Goal: Complete application form: Complete application form

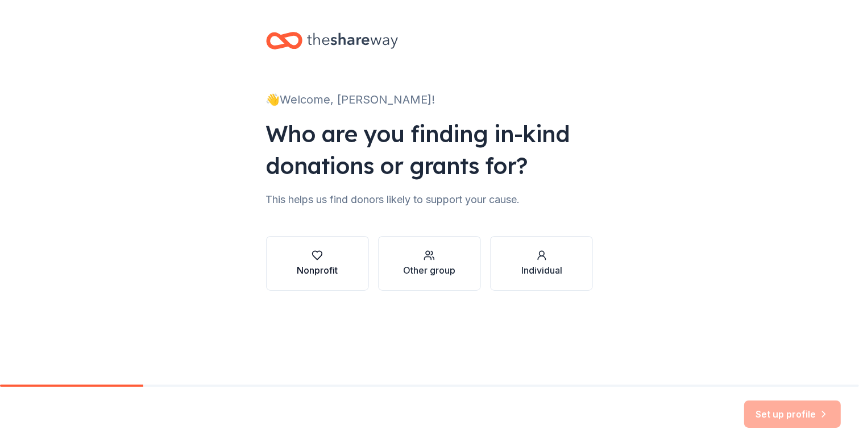
click at [334, 260] on div "button" at bounding box center [317, 255] width 41 height 11
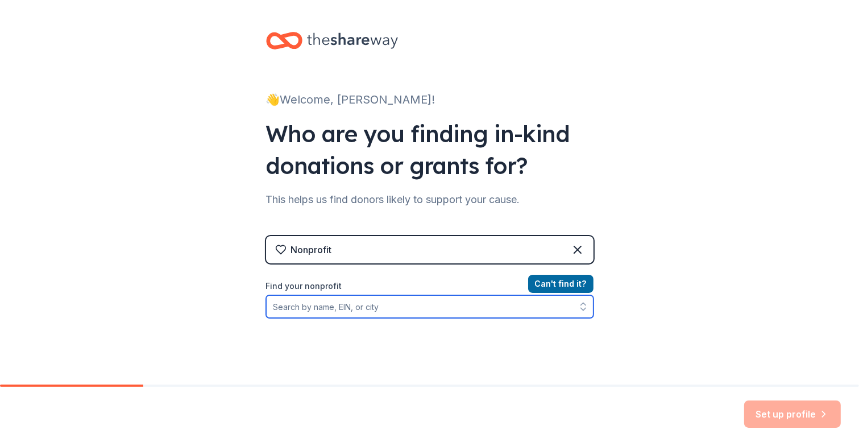
click at [489, 313] on input "Find your nonprofit" at bounding box center [429, 306] width 327 height 23
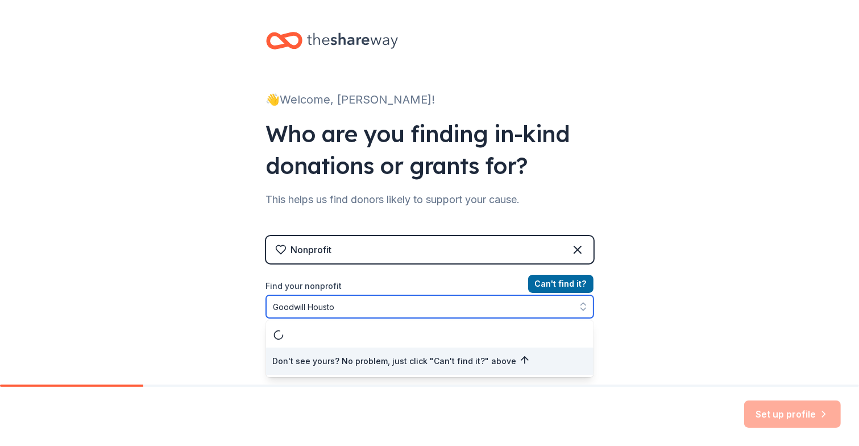
type input "Goodwill Houston"
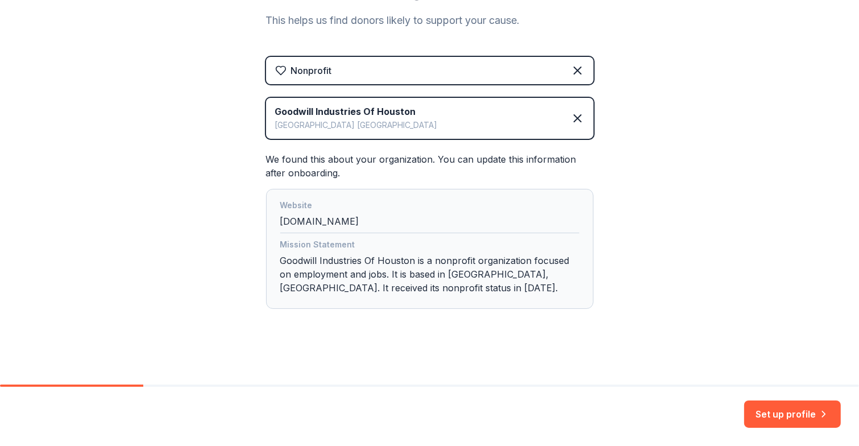
scroll to position [180, 0]
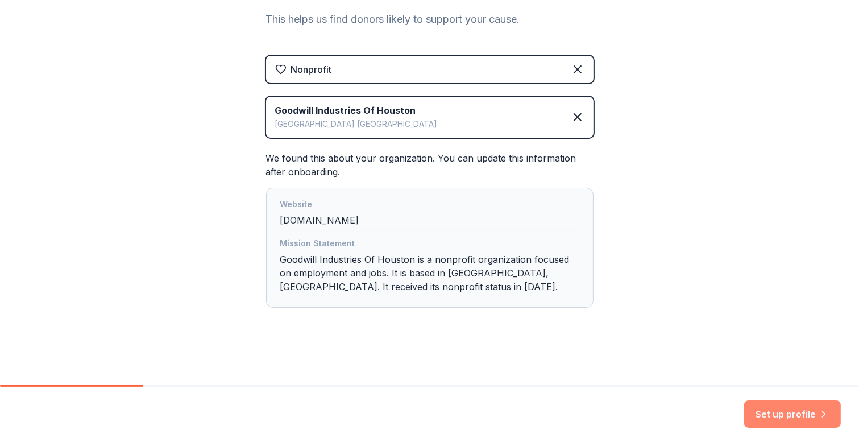
click at [762, 413] on button "Set up profile" at bounding box center [792, 413] width 97 height 27
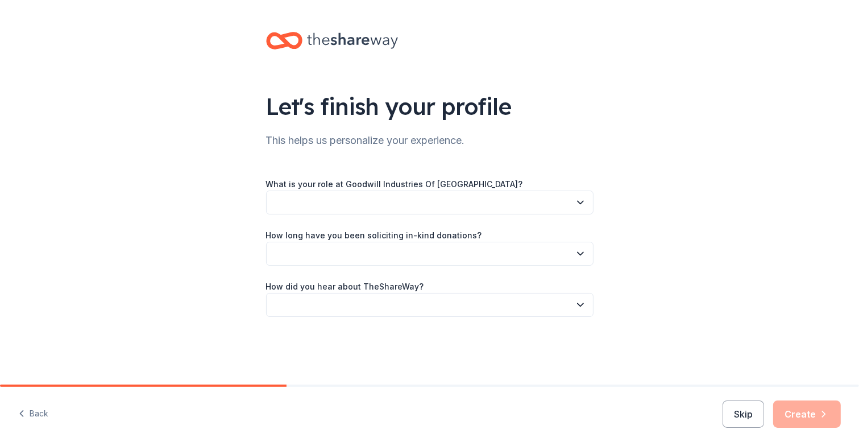
click at [584, 200] on icon "button" at bounding box center [580, 202] width 11 height 11
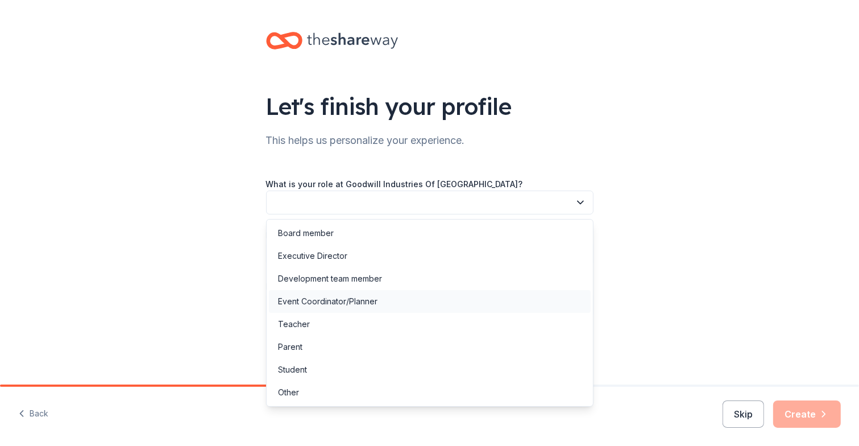
click at [522, 294] on div "Event Coordinator/Planner" at bounding box center [430, 301] width 322 height 23
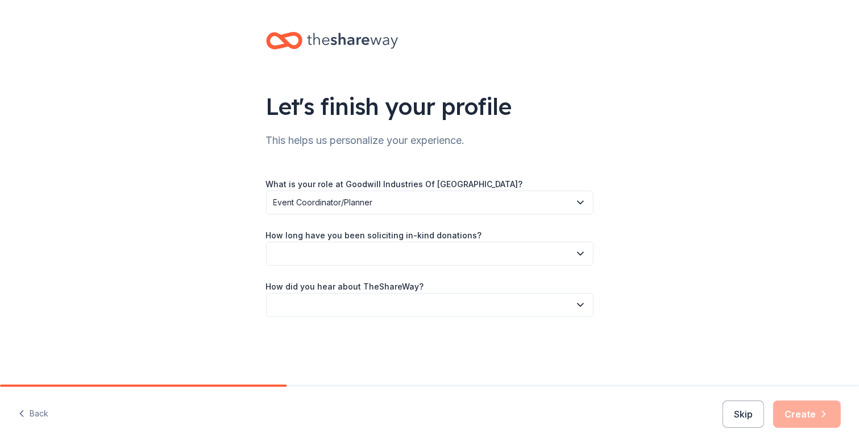
click at [564, 260] on button "button" at bounding box center [429, 254] width 327 height 24
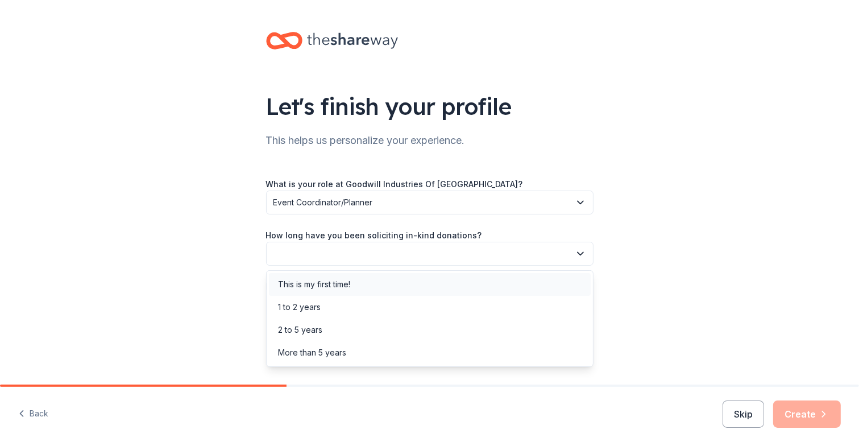
click at [544, 288] on div "This is my first time!" at bounding box center [430, 284] width 322 height 23
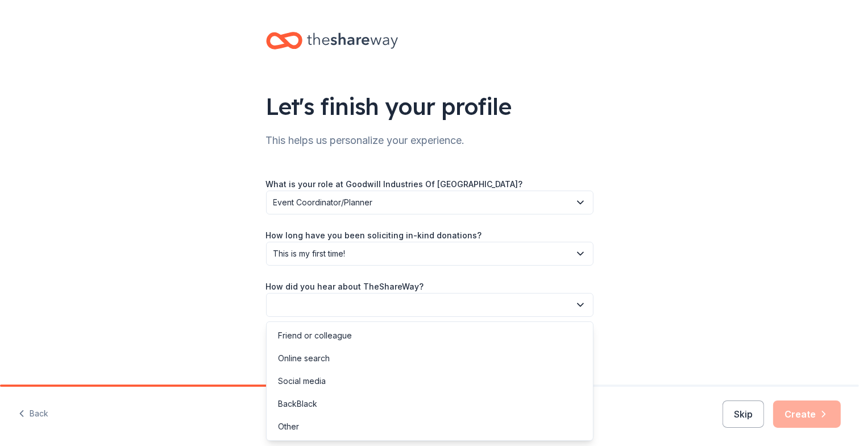
click at [554, 303] on button "button" at bounding box center [429, 305] width 327 height 24
click at [535, 347] on div "Online search" at bounding box center [430, 358] width 322 height 23
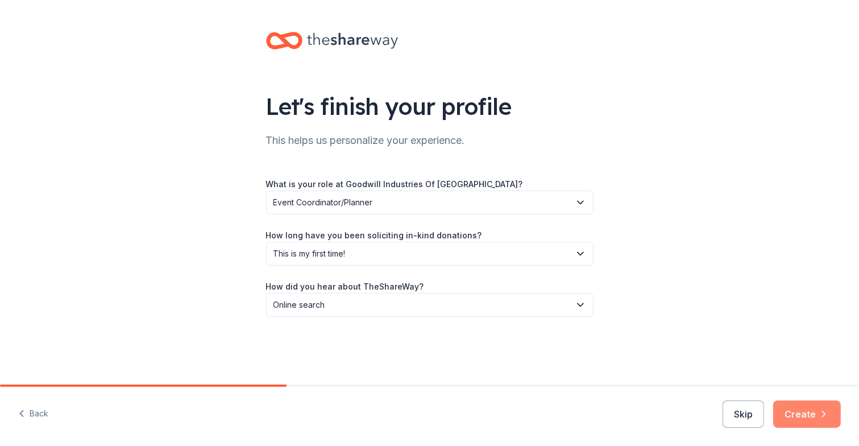
click at [795, 412] on button "Create" at bounding box center [807, 413] width 68 height 27
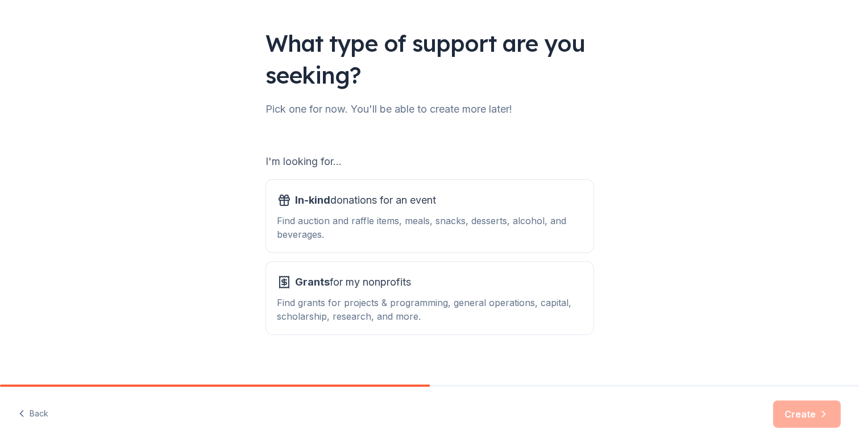
scroll to position [74, 0]
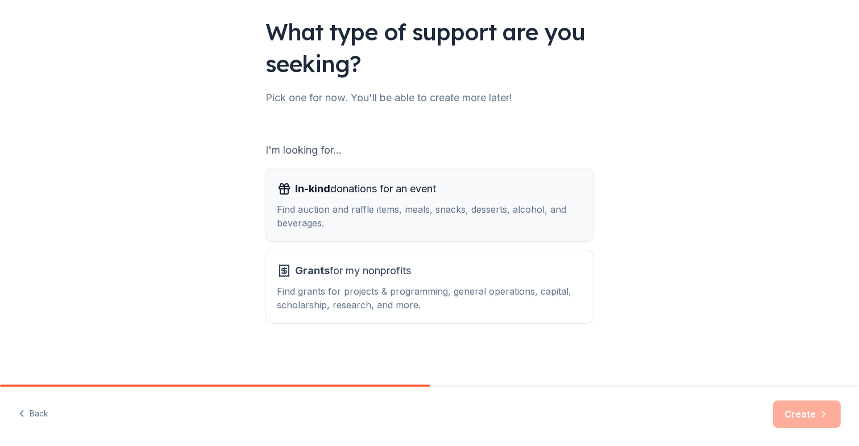
click at [513, 210] on div "Find auction and raffle items, meals, snacks, desserts, alcohol, and beverages." at bounding box center [429, 215] width 305 height 27
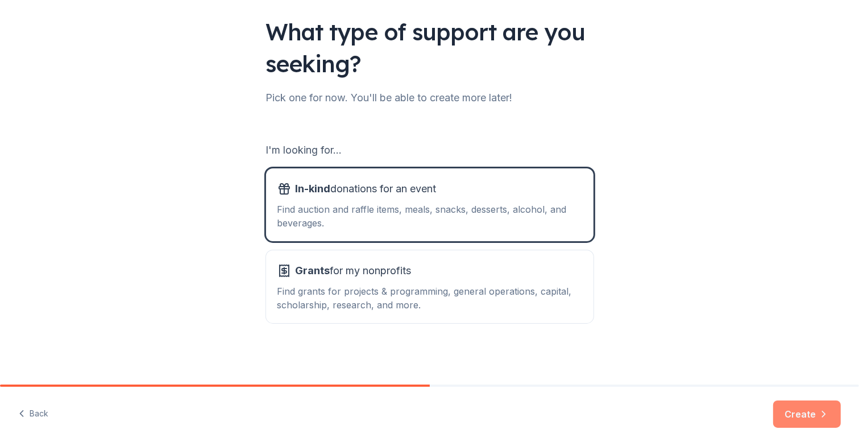
click at [798, 415] on button "Create" at bounding box center [807, 413] width 68 height 27
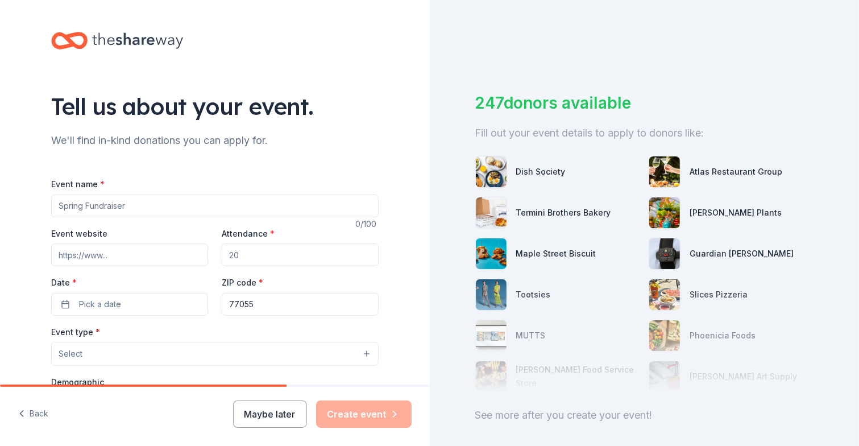
click at [181, 202] on input "Event name *" at bounding box center [214, 205] width 327 height 23
type input "Goodwill Golf Classic"
click at [258, 253] on input "Attendance *" at bounding box center [300, 254] width 157 height 23
type input "200"
click at [136, 309] on button "Pick a date" at bounding box center [129, 304] width 157 height 23
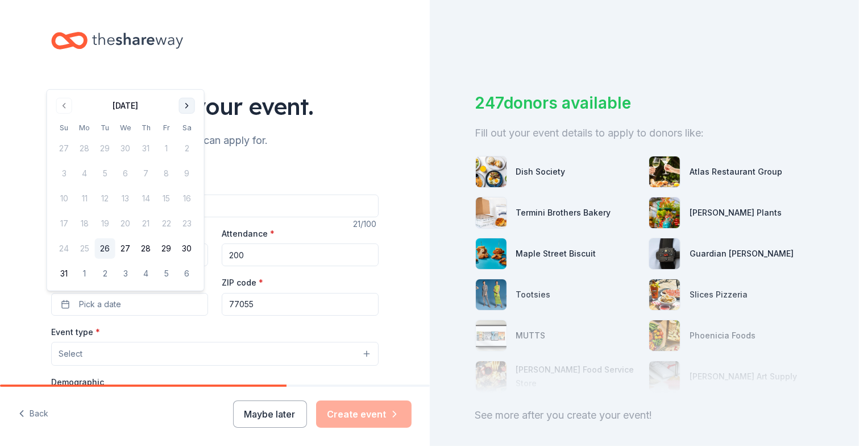
click at [184, 111] on button "Go to next month" at bounding box center [187, 106] width 16 height 16
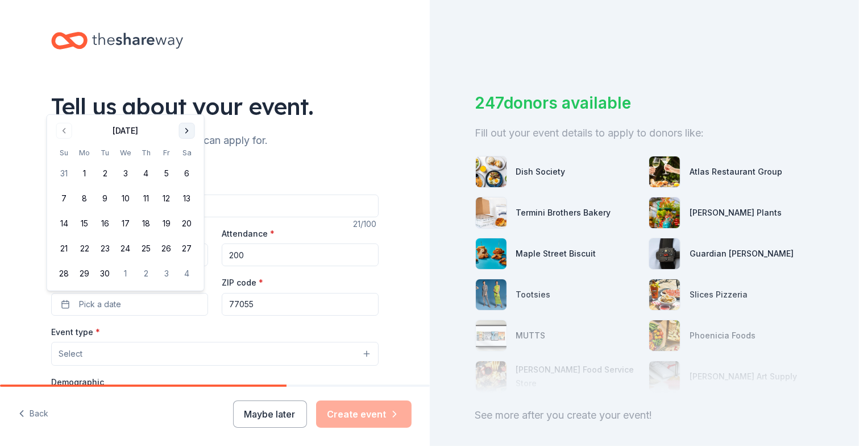
click at [192, 135] on button "Go to next month" at bounding box center [187, 131] width 16 height 16
click at [125, 169] on button "1" at bounding box center [125, 173] width 20 height 20
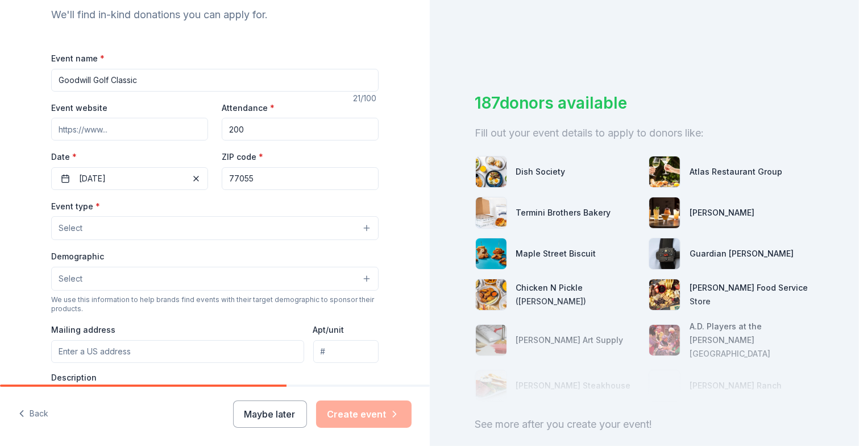
scroll to position [128, 0]
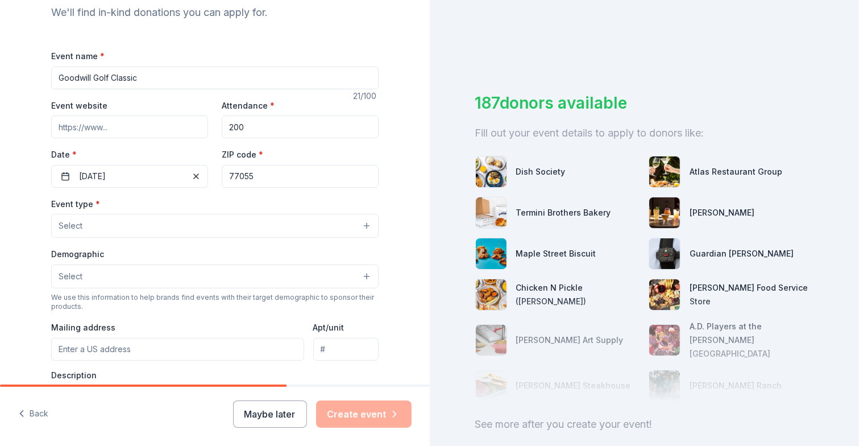
click at [333, 225] on button "Select" at bounding box center [214, 226] width 327 height 24
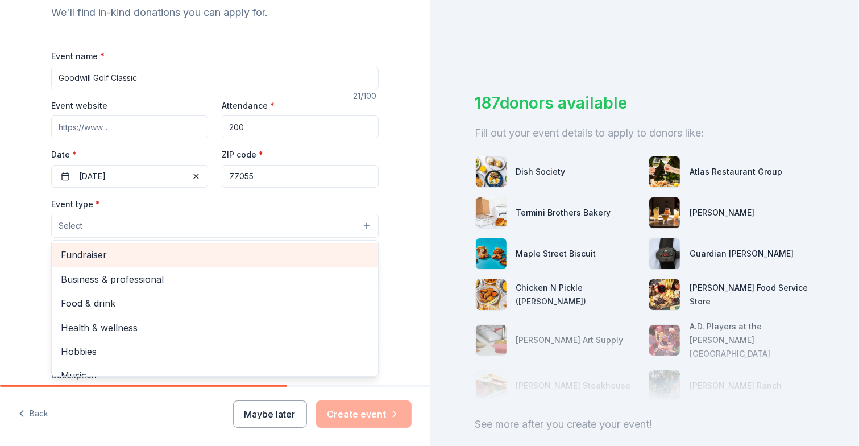
click at [302, 256] on span "Fundraiser" at bounding box center [215, 254] width 308 height 15
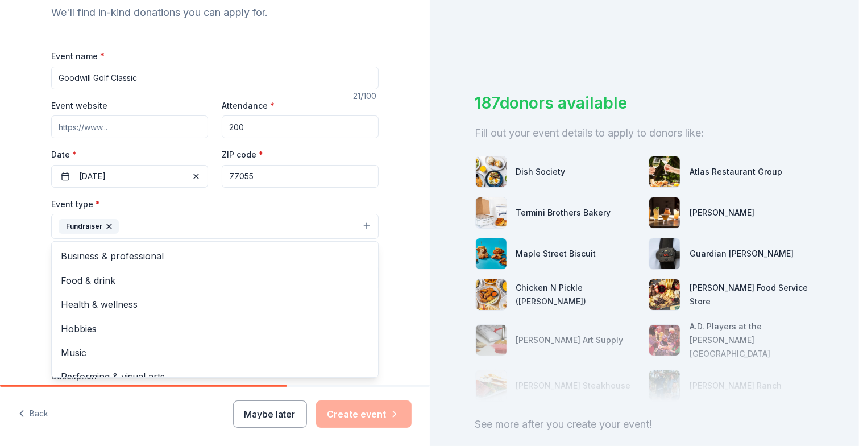
click at [399, 273] on div "Tell us about your event. We'll find in-kind donations you can apply for. Event…" at bounding box center [215, 251] width 430 height 758
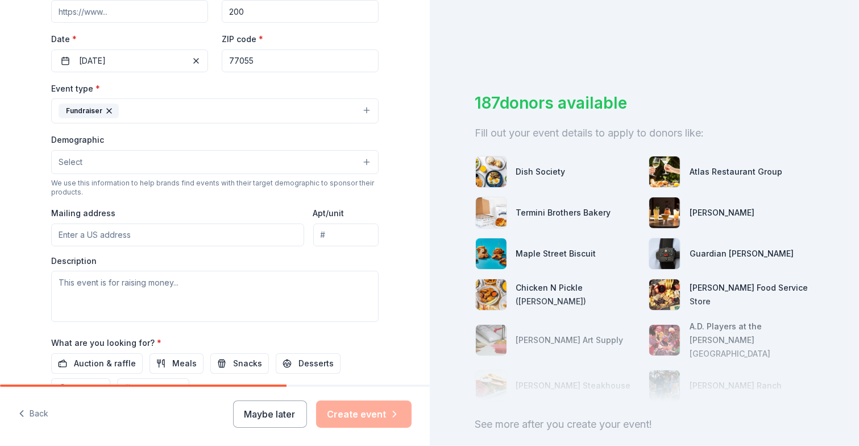
scroll to position [248, 0]
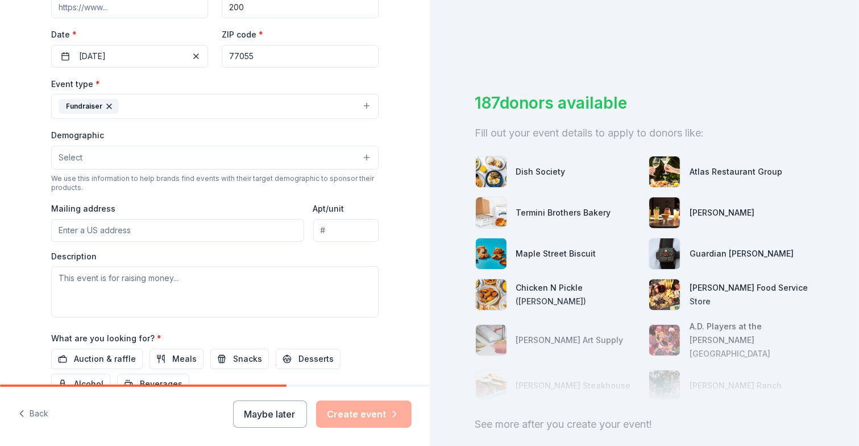
click at [356, 152] on button "Select" at bounding box center [214, 158] width 327 height 24
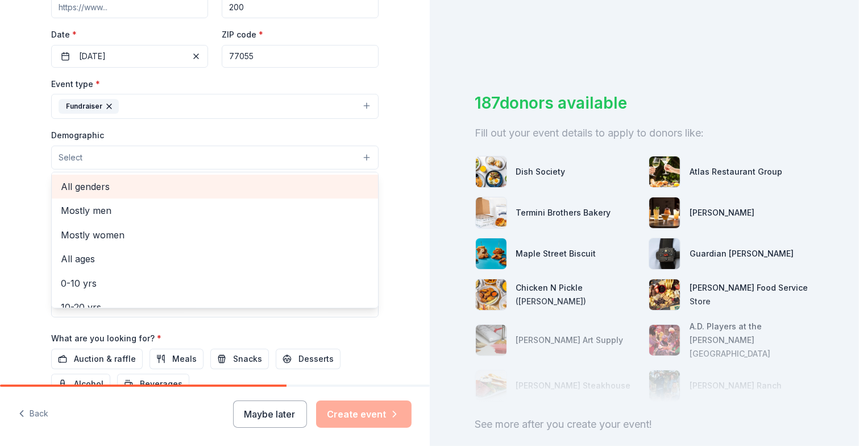
click at [302, 194] on div "All genders" at bounding box center [215, 187] width 326 height 24
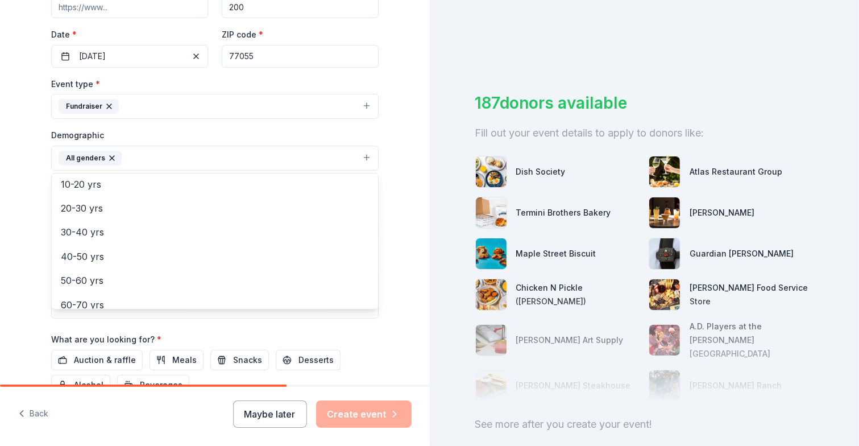
scroll to position [102, 0]
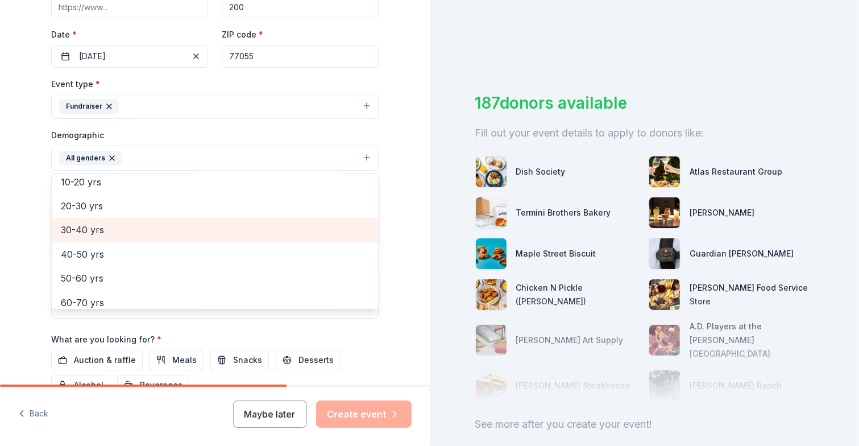
click at [329, 233] on span "30-40 yrs" at bounding box center [215, 229] width 308 height 15
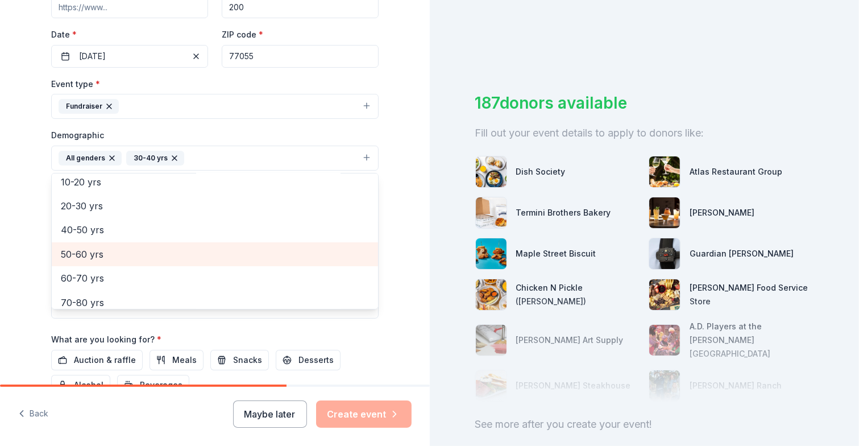
click at [302, 260] on span "50-60 yrs" at bounding box center [215, 254] width 308 height 15
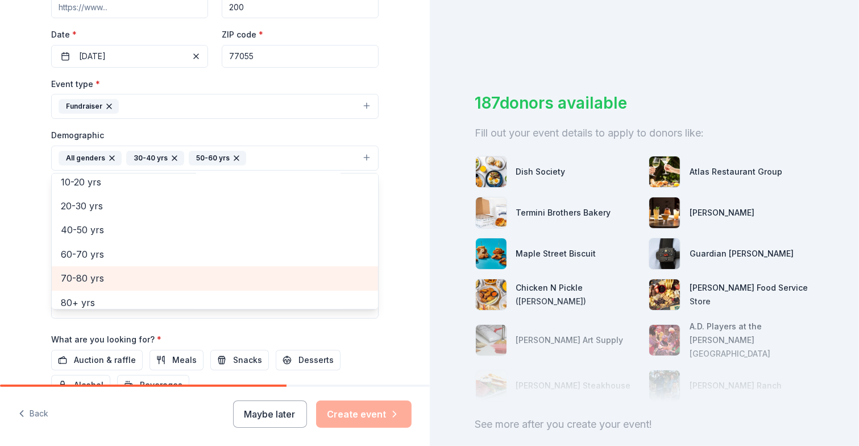
click at [296, 271] on span "70-80 yrs" at bounding box center [215, 278] width 308 height 15
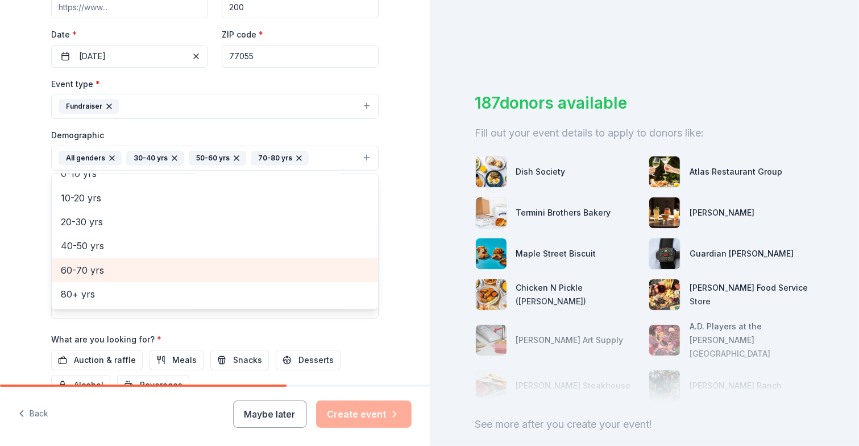
scroll to position [86, 0]
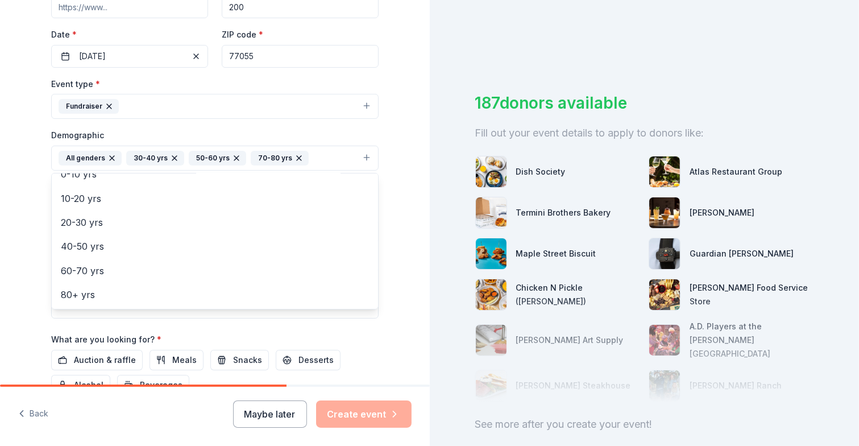
click at [387, 256] on div "Tell us about your event. We'll find in-kind donations you can apply for. Event…" at bounding box center [215, 131] width 364 height 759
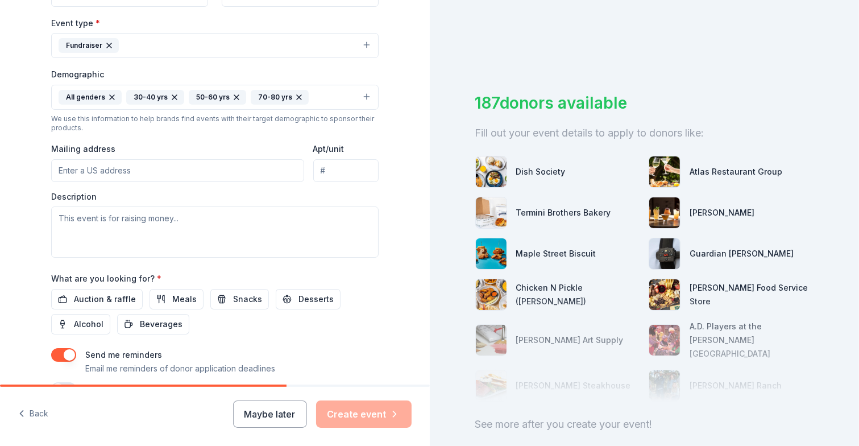
scroll to position [321, 0]
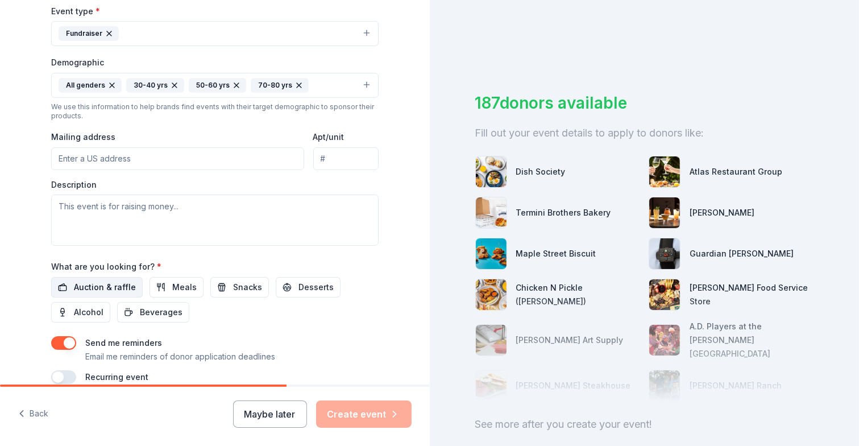
click at [103, 280] on span "Auction & raffle" at bounding box center [105, 287] width 62 height 14
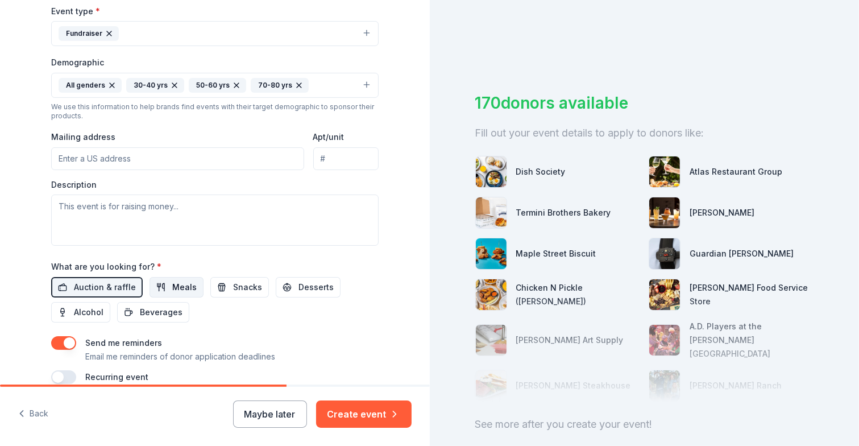
click at [172, 286] on span "Meals" at bounding box center [184, 287] width 24 height 14
click at [233, 286] on span "Snacks" at bounding box center [247, 287] width 29 height 14
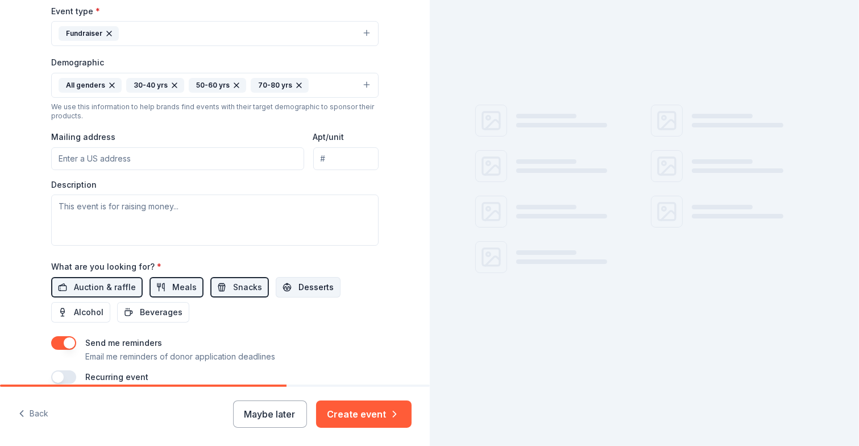
click at [298, 286] on span "Desserts" at bounding box center [315, 287] width 35 height 14
click at [80, 311] on span "Alcohol" at bounding box center [89, 312] width 30 height 14
click at [140, 315] on span "Beverages" at bounding box center [161, 312] width 43 height 14
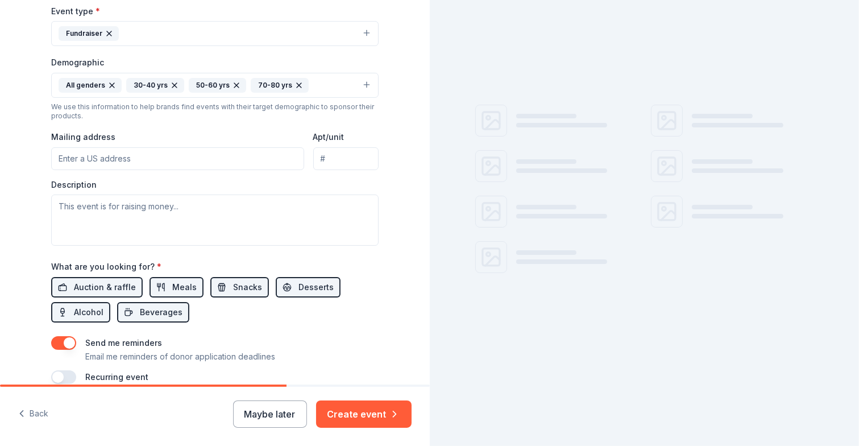
click at [168, 160] on input "Mailing address" at bounding box center [177, 158] width 253 height 23
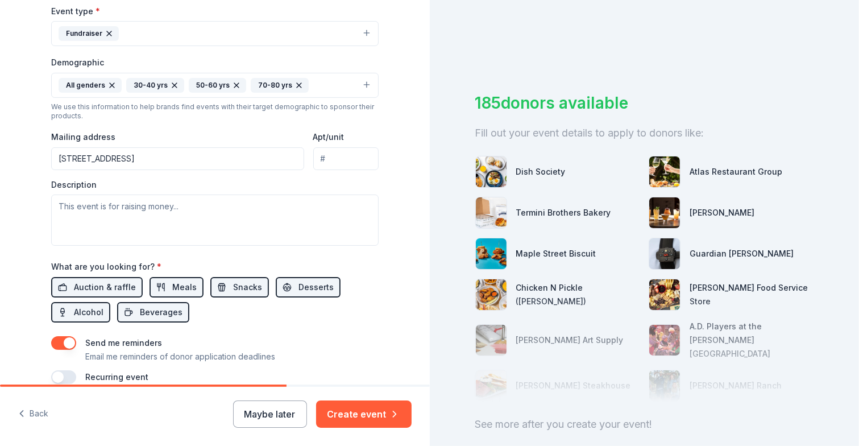
type input "1140 West Loop North Freeway, Houston, TX, 77055"
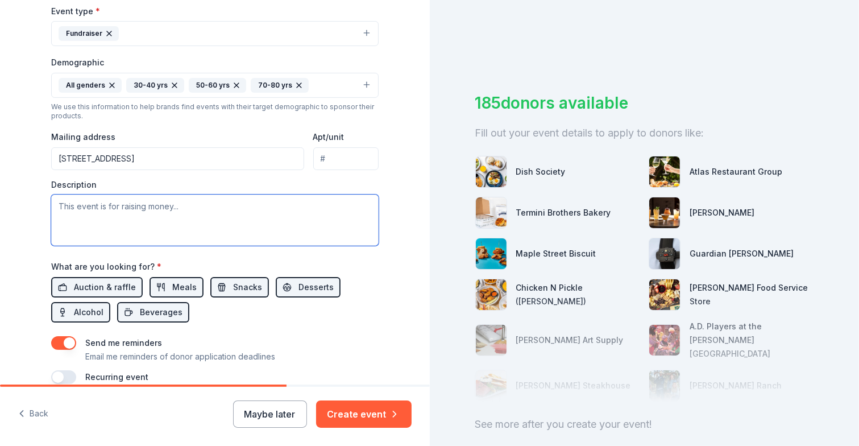
click at [129, 215] on textarea at bounding box center [214, 219] width 327 height 51
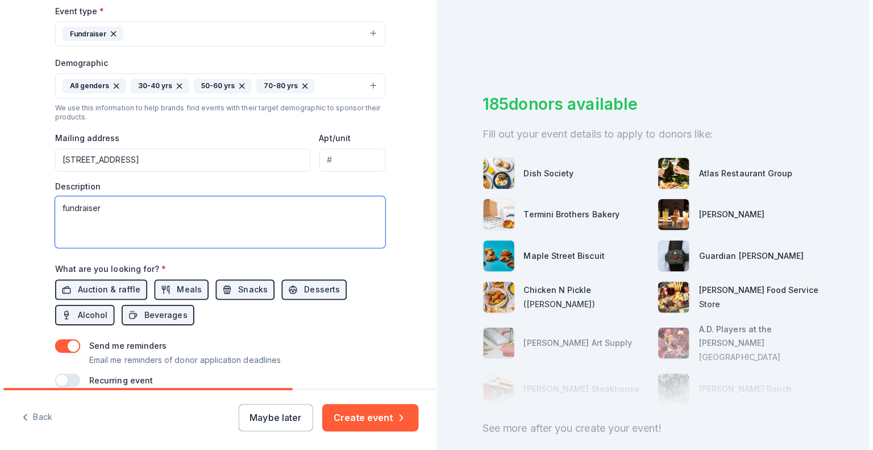
scroll to position [374, 0]
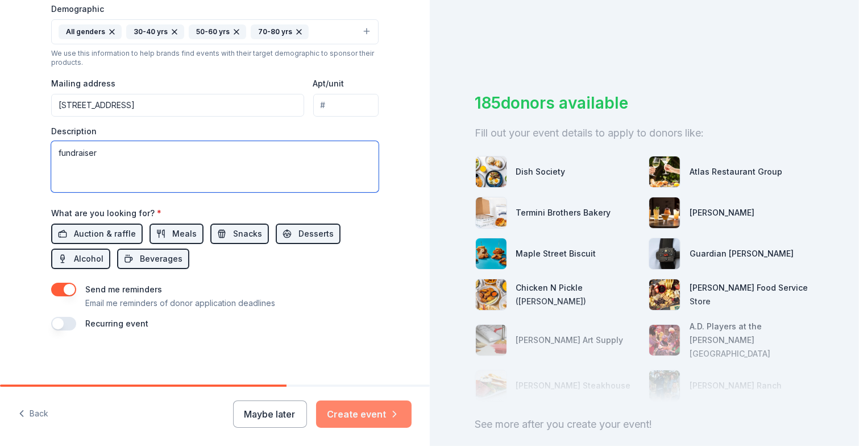
type textarea "fundraiser"
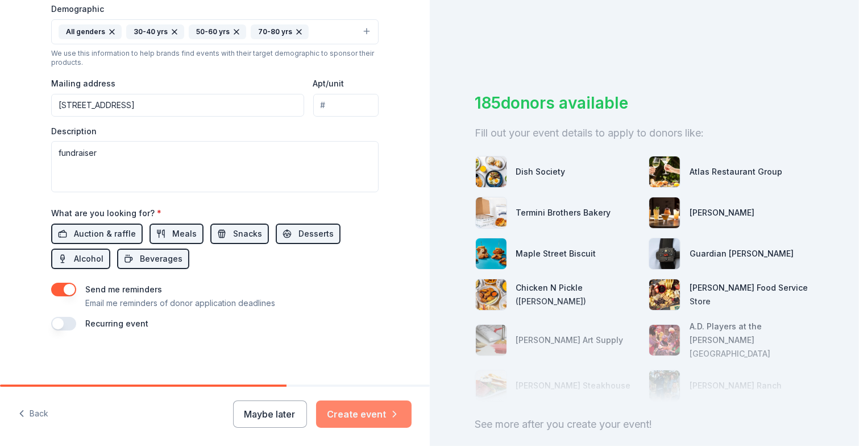
click at [358, 413] on button "Create event" at bounding box center [363, 413] width 95 height 27
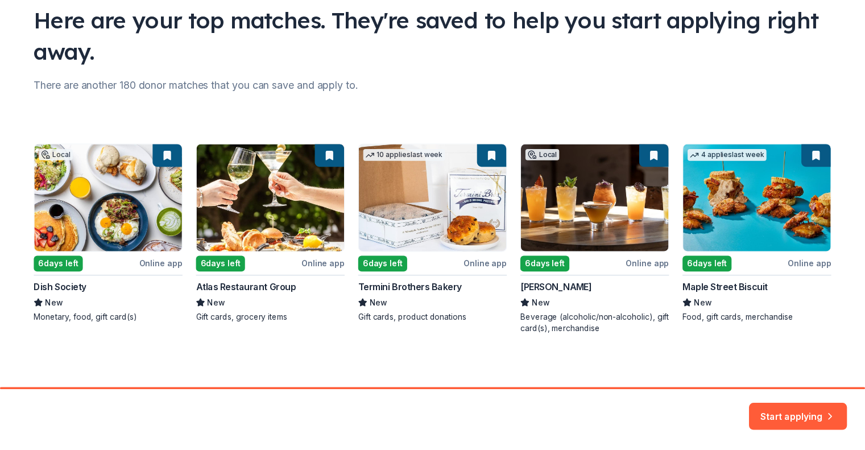
scroll to position [89, 0]
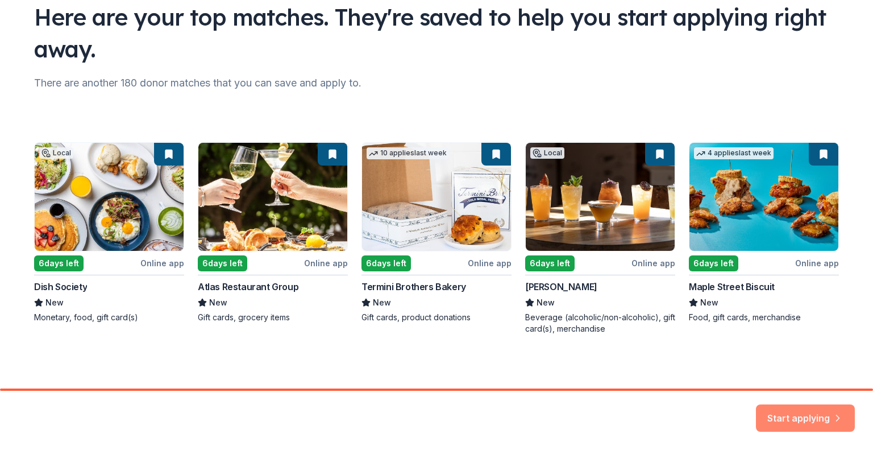
click at [780, 411] on button "Start applying" at bounding box center [805, 410] width 99 height 27
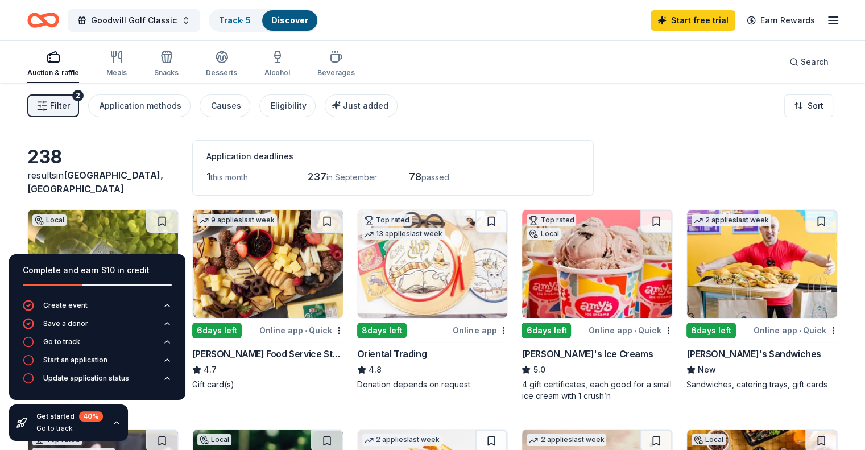
click at [114, 418] on icon "button" at bounding box center [116, 422] width 9 height 9
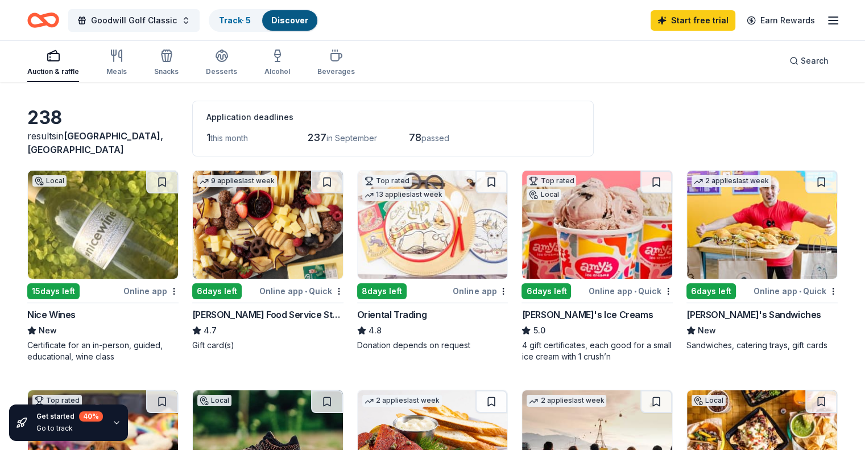
scroll to position [34, 0]
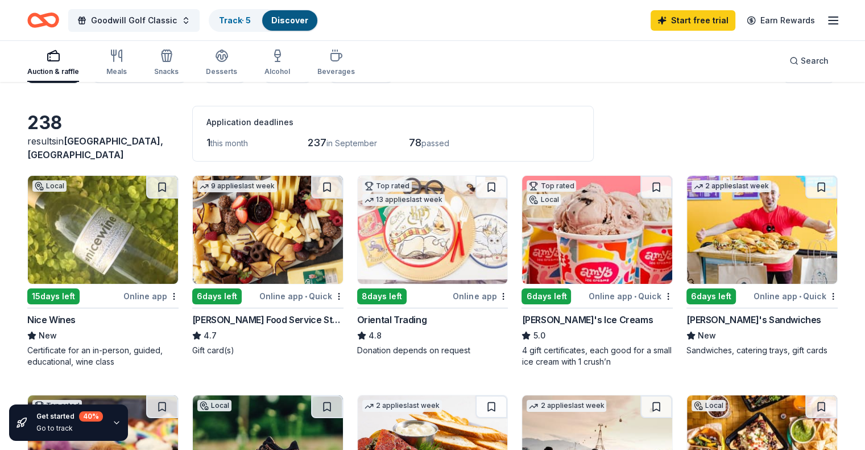
click at [163, 298] on div "Online app" at bounding box center [150, 296] width 55 height 14
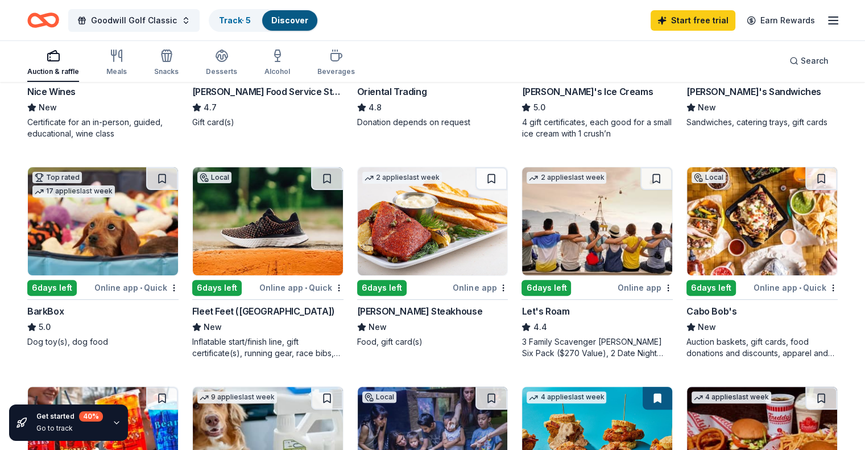
scroll to position [267, 0]
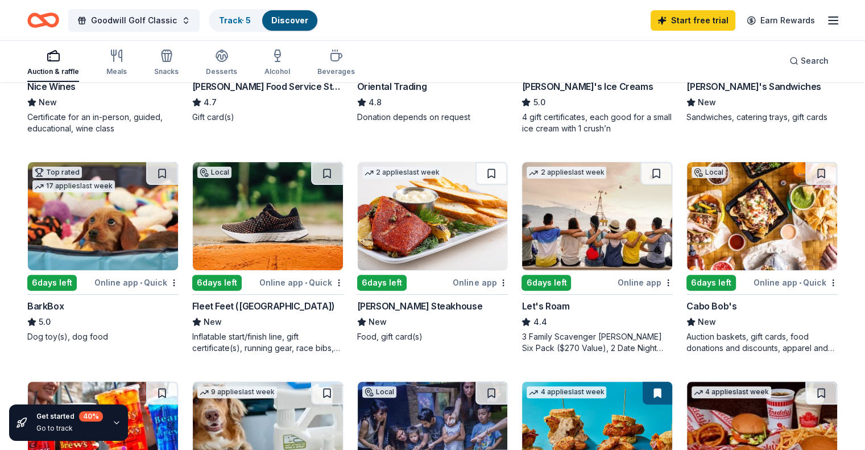
click at [431, 248] on img at bounding box center [433, 216] width 150 height 108
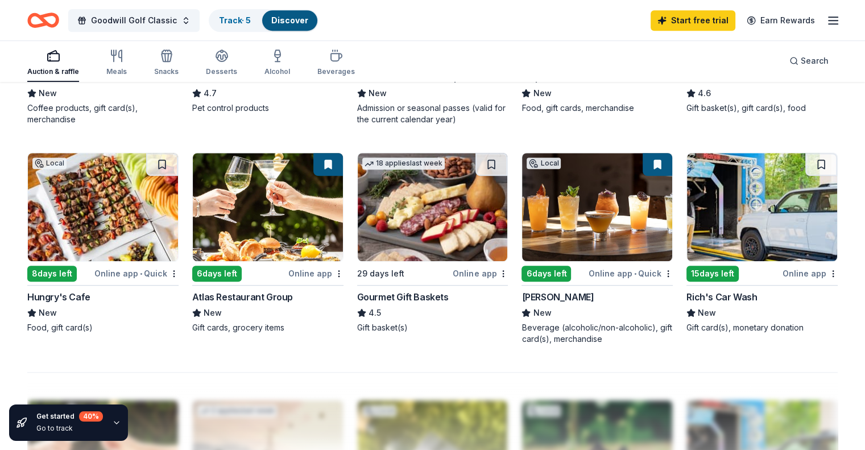
scroll to position [719, 0]
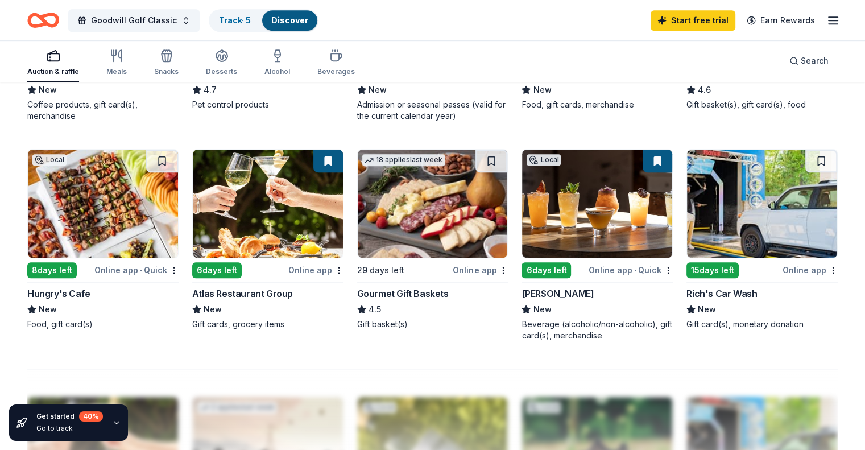
click at [461, 269] on div "Online app" at bounding box center [479, 270] width 55 height 14
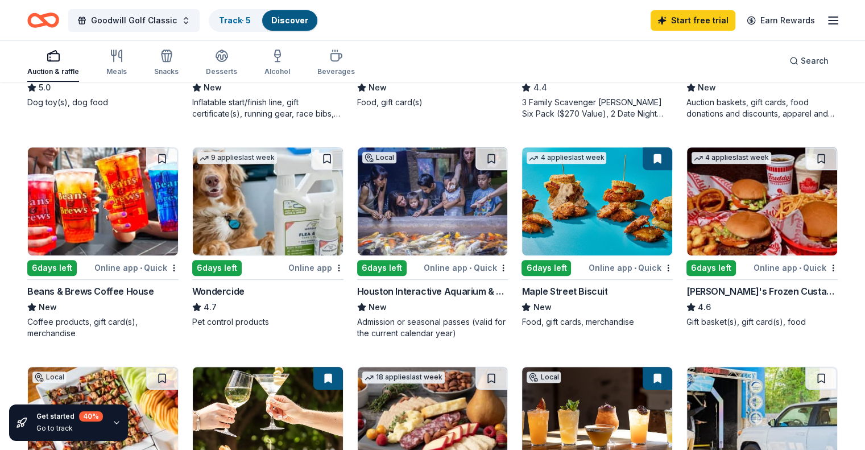
scroll to position [500, 0]
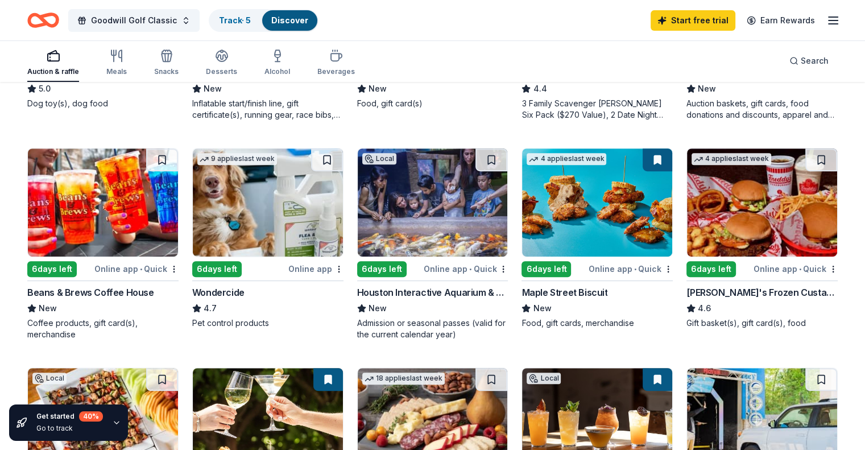
click at [128, 265] on div "Online app • Quick" at bounding box center [136, 268] width 84 height 14
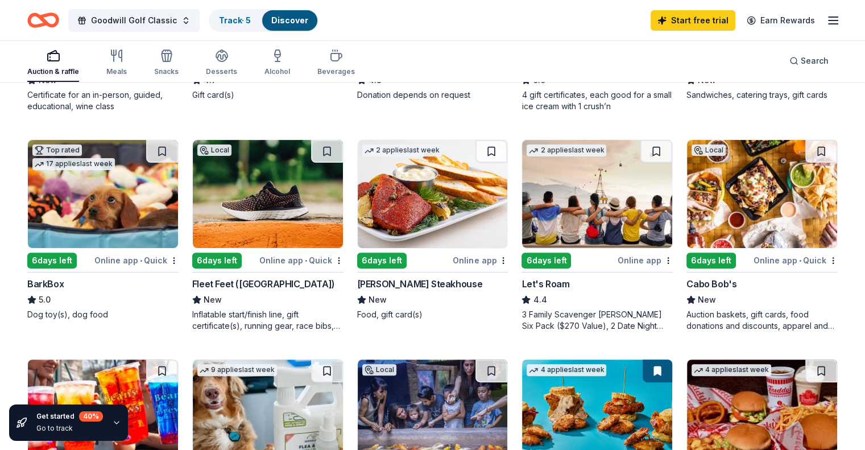
scroll to position [291, 0]
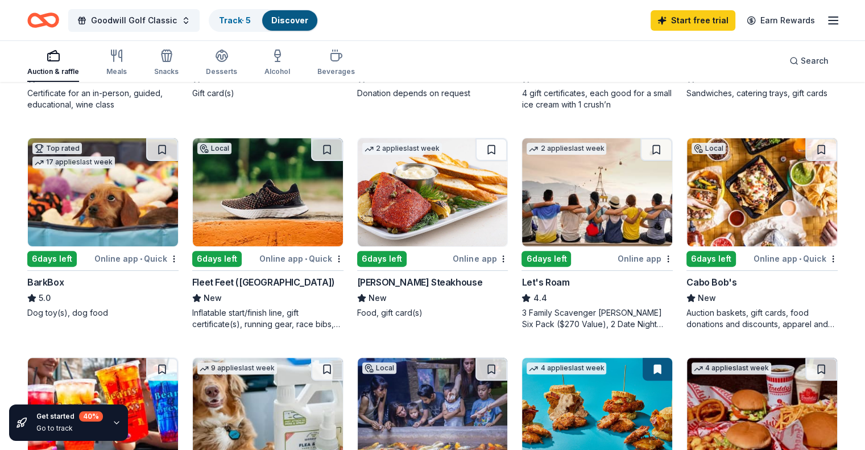
click at [628, 256] on div "Online app" at bounding box center [644, 258] width 55 height 14
click at [764, 254] on div "Online app • Quick" at bounding box center [795, 258] width 84 height 14
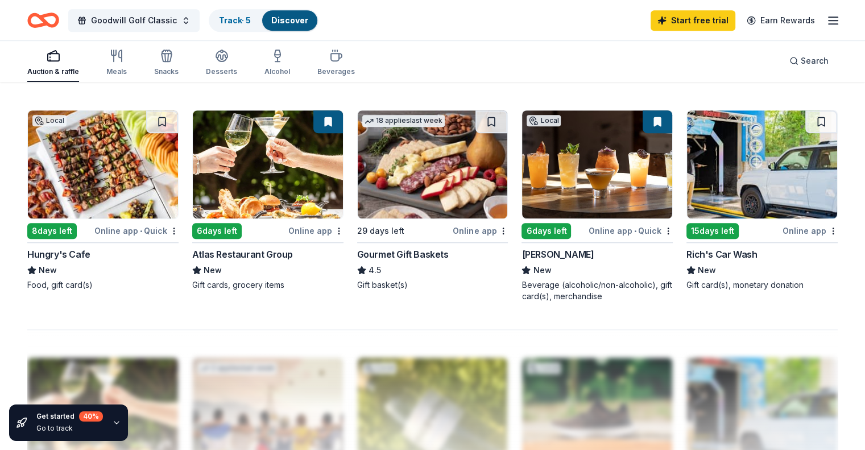
scroll to position [769, 0]
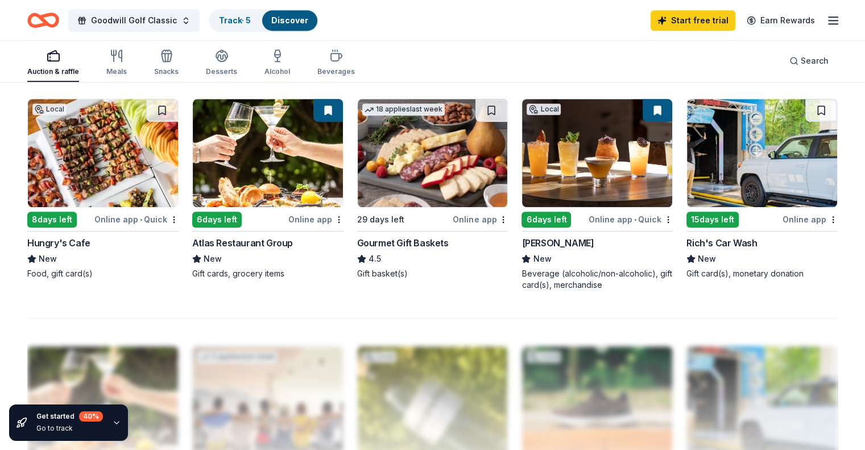
click at [595, 216] on div "Online app • Quick" at bounding box center [630, 219] width 84 height 14
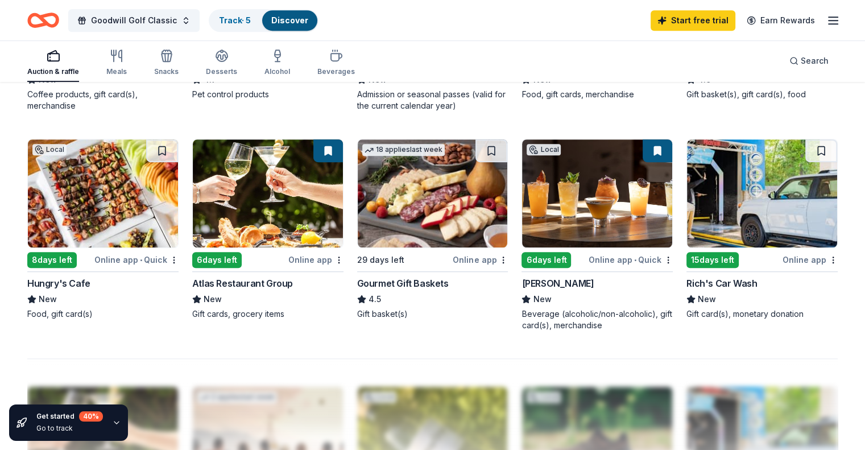
scroll to position [725, 0]
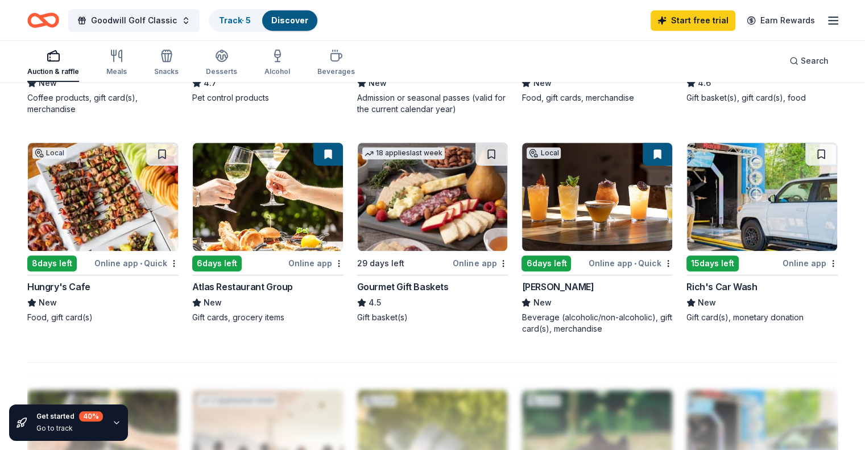
click at [782, 265] on div "Online app" at bounding box center [809, 263] width 55 height 14
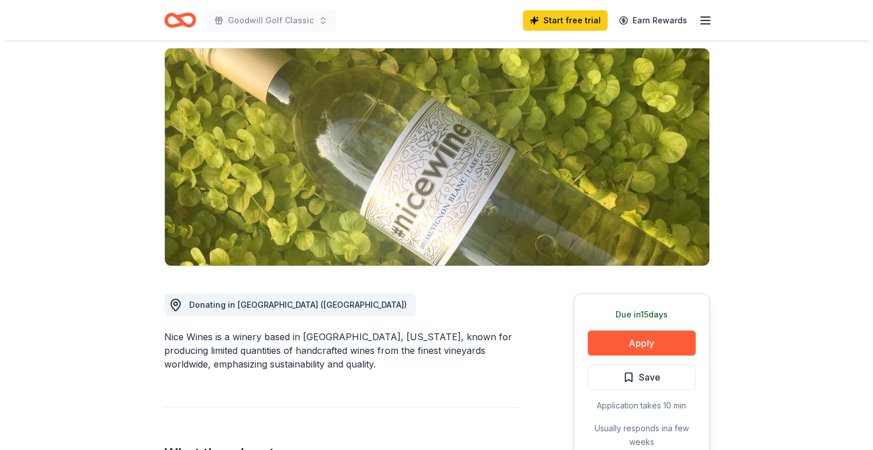
scroll to position [78, 0]
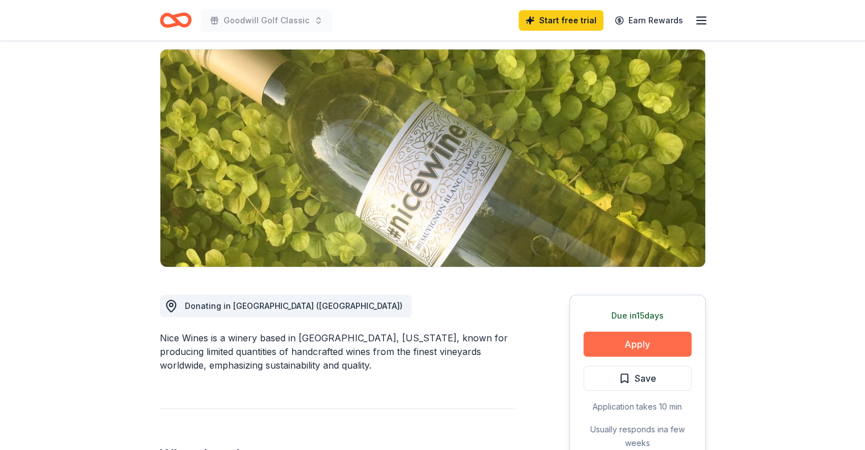
click at [662, 347] on button "Apply" at bounding box center [637, 343] width 108 height 25
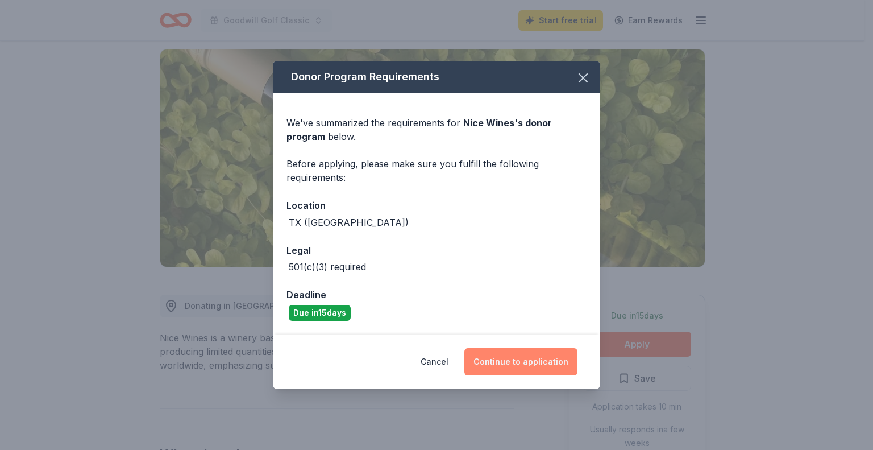
click at [505, 366] on button "Continue to application" at bounding box center [520, 361] width 113 height 27
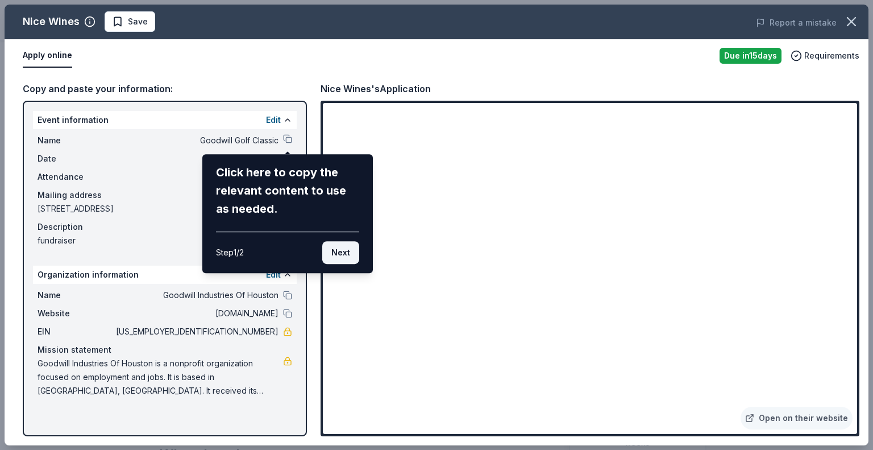
click at [337, 254] on button "Next" at bounding box center [340, 252] width 37 height 23
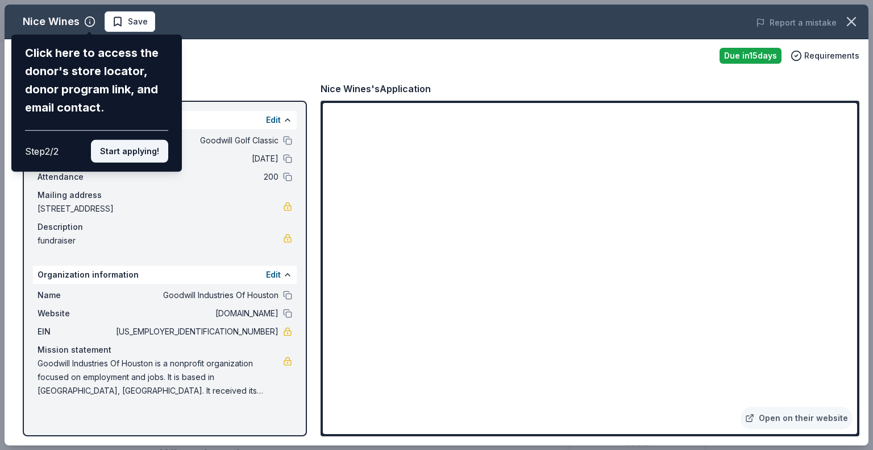
click at [141, 150] on button "Start applying!" at bounding box center [129, 151] width 77 height 23
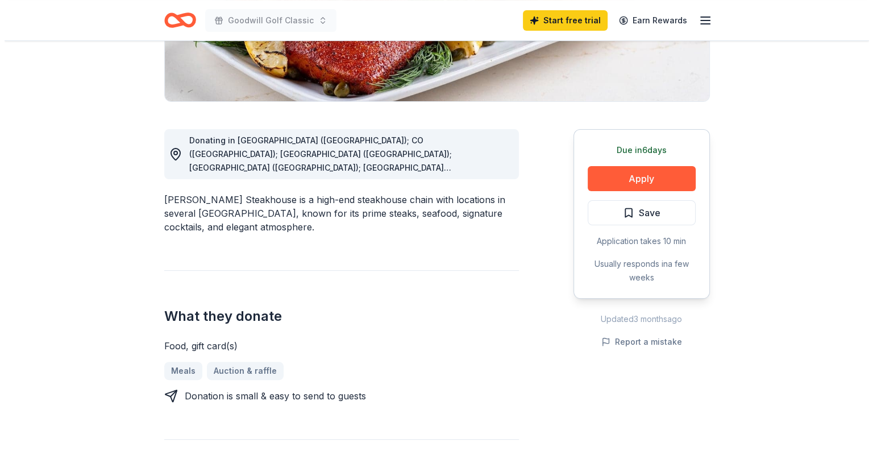
scroll to position [250, 0]
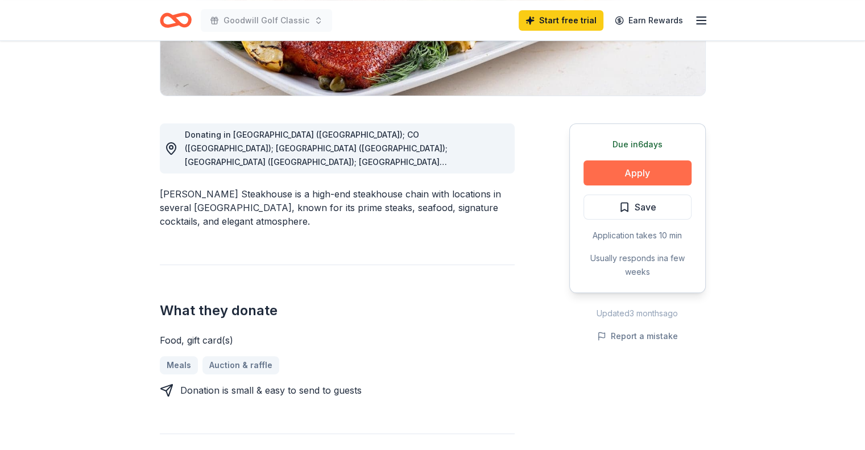
click at [603, 184] on button "Apply" at bounding box center [637, 172] width 108 height 25
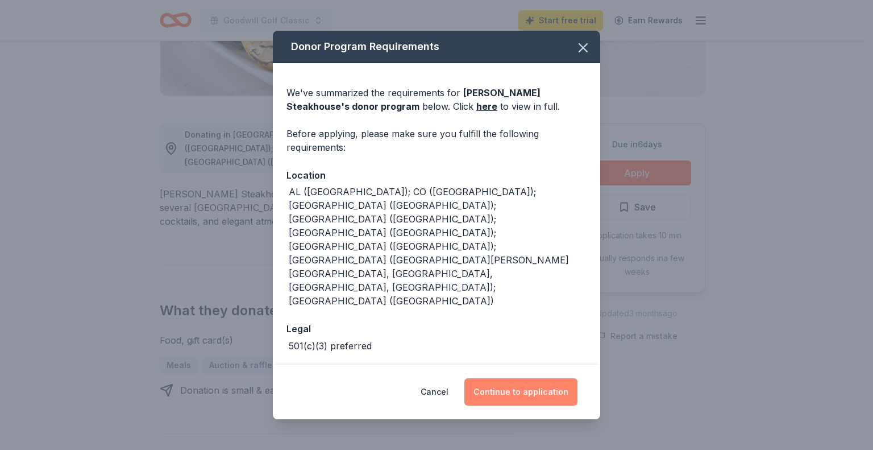
click at [554, 378] on button "Continue to application" at bounding box center [520, 391] width 113 height 27
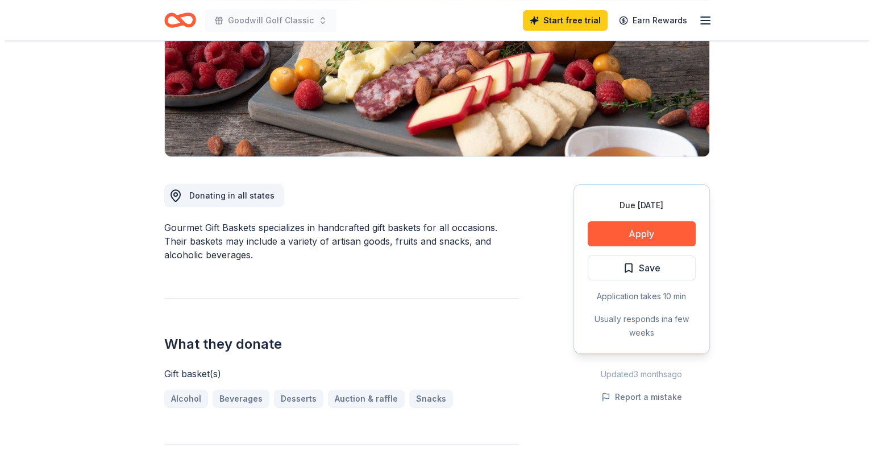
scroll to position [193, 0]
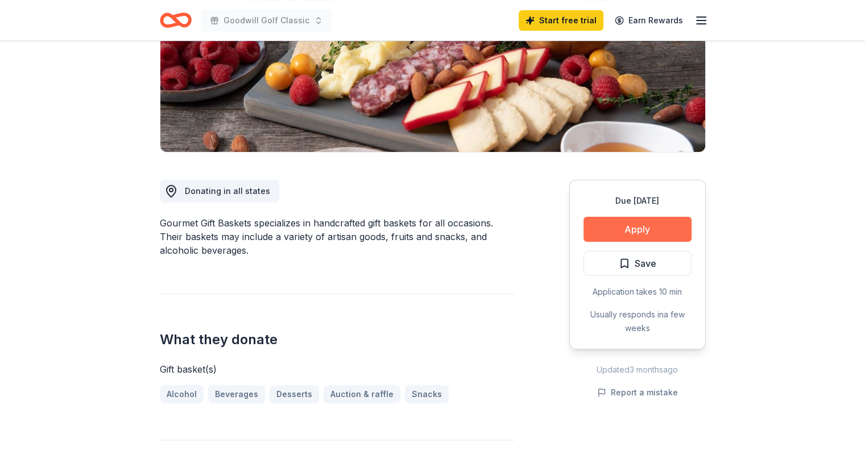
click at [634, 234] on button "Apply" at bounding box center [637, 229] width 108 height 25
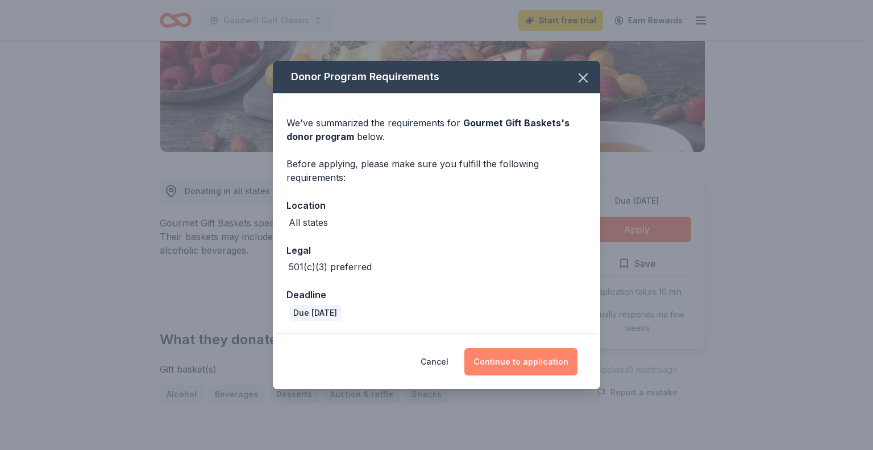
click at [514, 362] on button "Continue to application" at bounding box center [520, 361] width 113 height 27
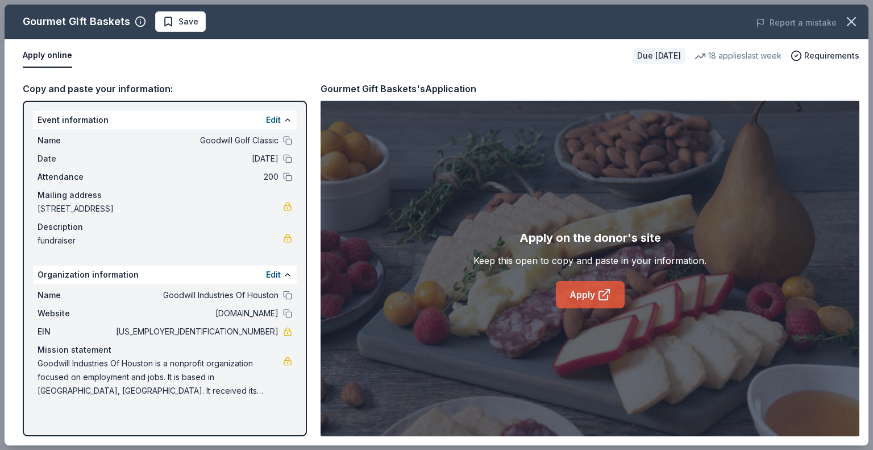
click at [600, 293] on icon at bounding box center [604, 295] width 14 height 14
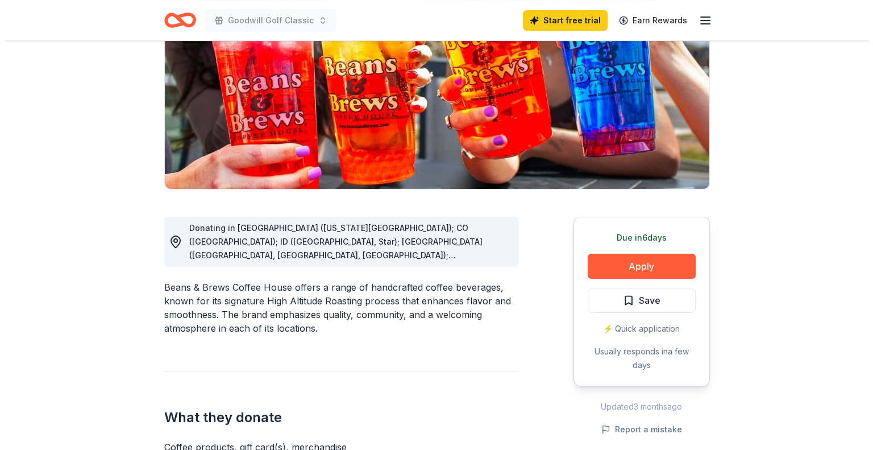
scroll to position [171, 0]
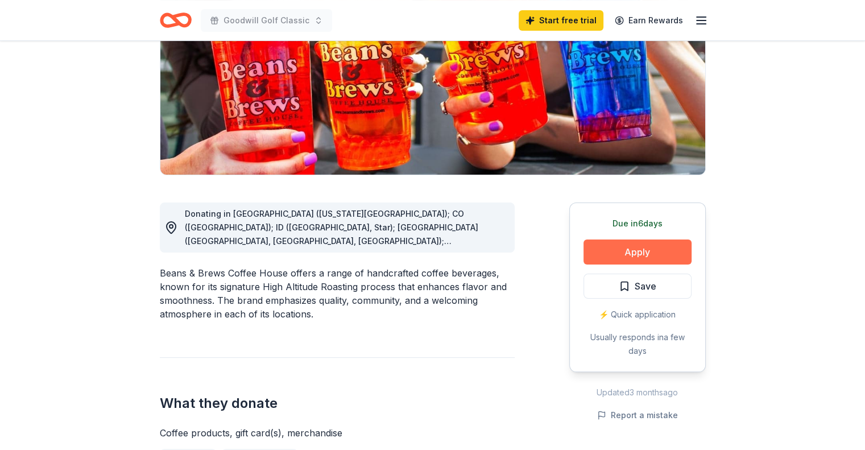
click at [653, 256] on button "Apply" at bounding box center [637, 251] width 108 height 25
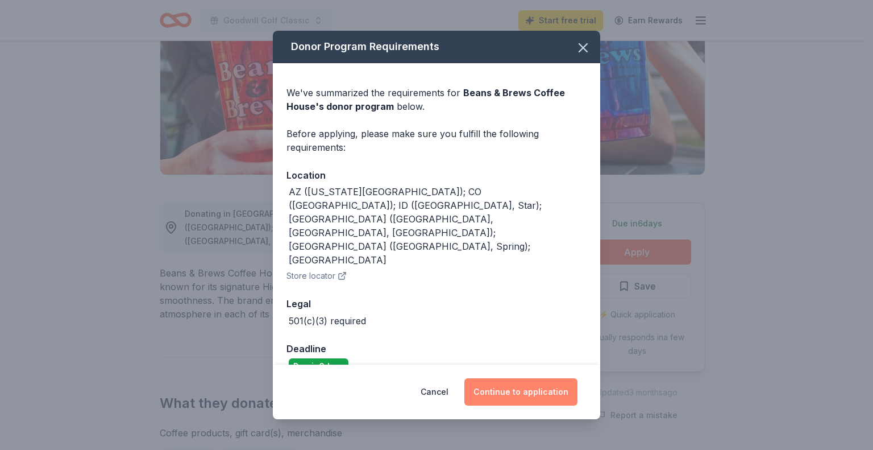
click at [505, 378] on button "Continue to application" at bounding box center [520, 391] width 113 height 27
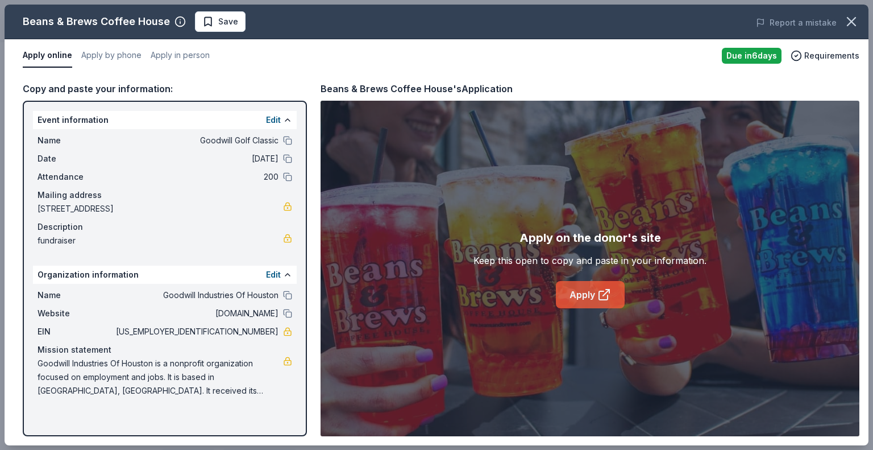
click at [592, 297] on link "Apply" at bounding box center [590, 294] width 69 height 27
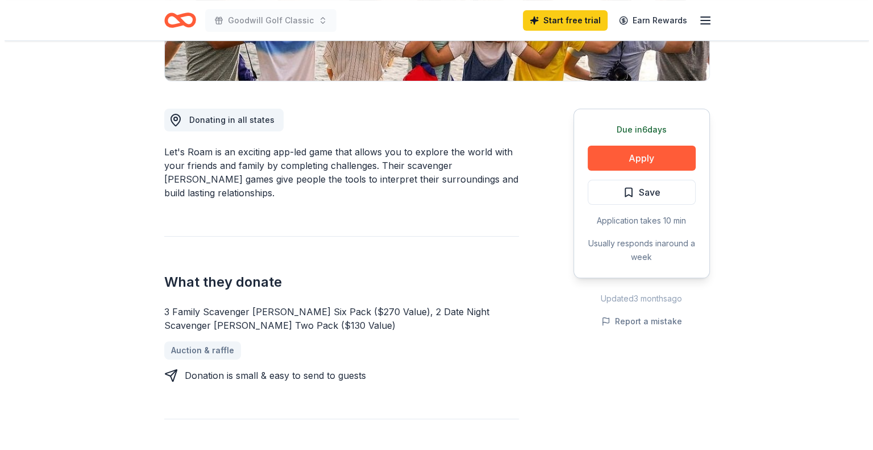
scroll to position [266, 0]
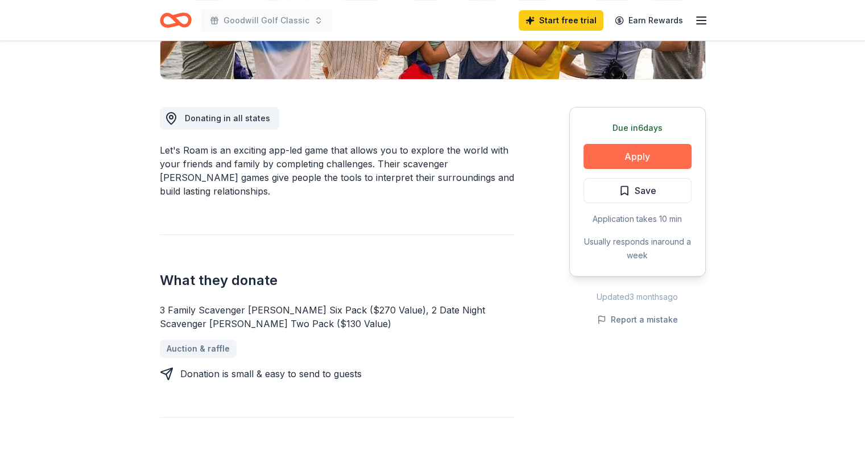
click at [622, 165] on button "Apply" at bounding box center [637, 156] width 108 height 25
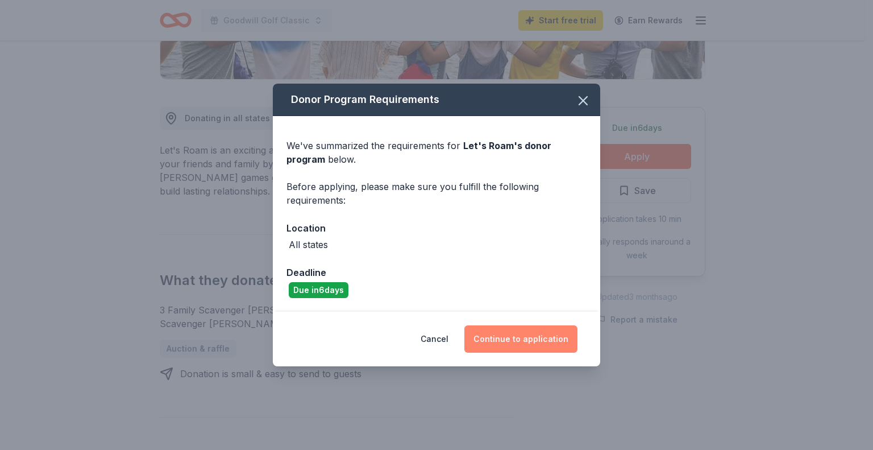
click at [512, 339] on button "Continue to application" at bounding box center [520, 338] width 113 height 27
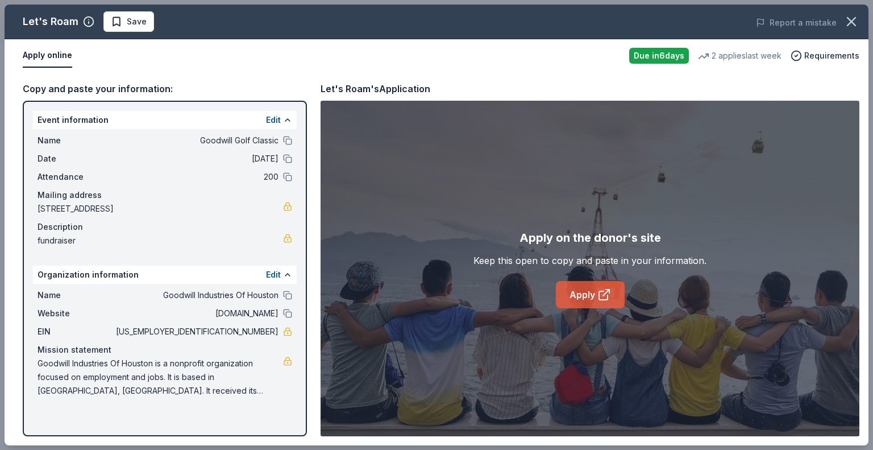
click at [594, 299] on link "Apply" at bounding box center [590, 294] width 69 height 27
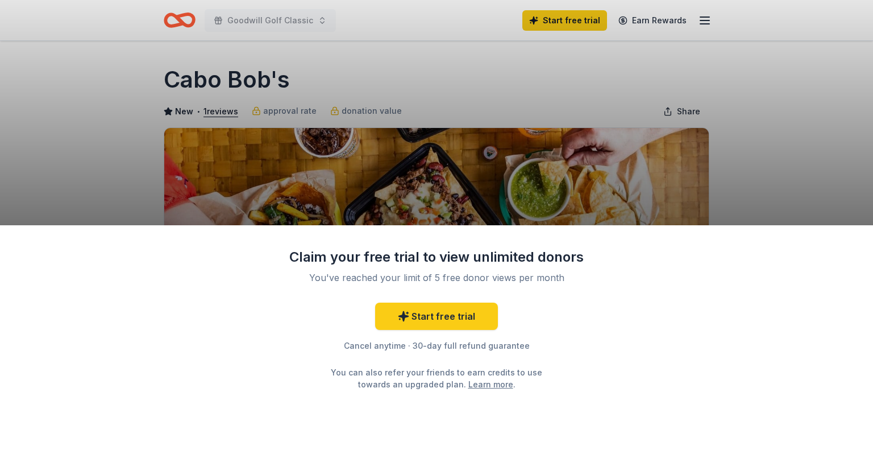
click at [741, 124] on div "Claim your free trial to view unlimited donors You've reached your limit of 5 f…" at bounding box center [436, 225] width 873 height 450
